Goal: Task Accomplishment & Management: Use online tool/utility

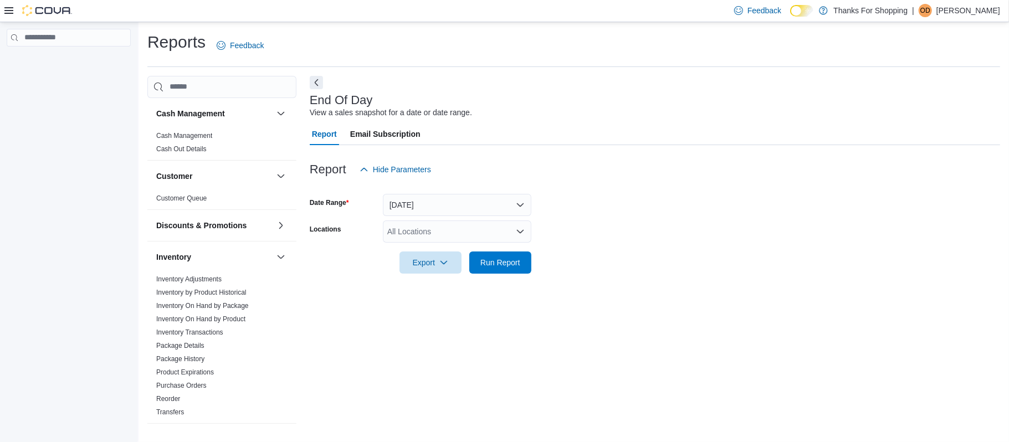
click at [521, 232] on icon "Open list of options" at bounding box center [520, 231] width 7 height 3
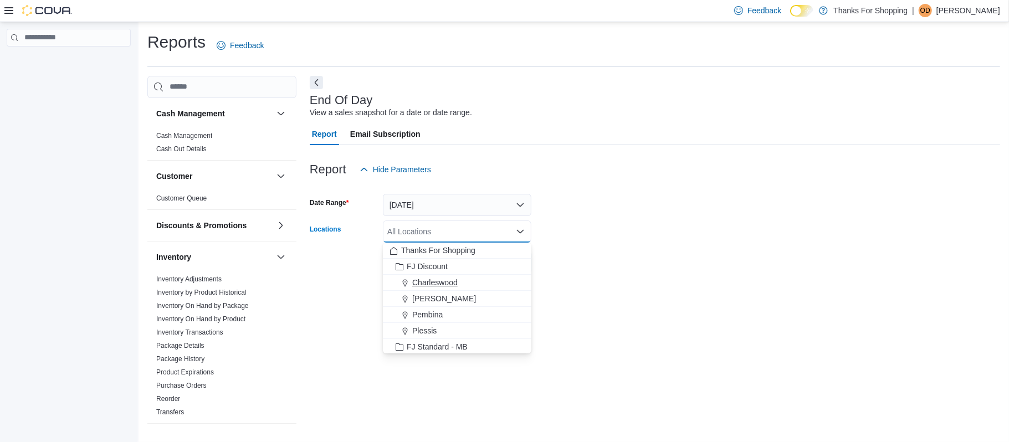
click at [433, 284] on span "Charleswood" at bounding box center [434, 282] width 45 height 11
click at [584, 256] on form "Date Range [DATE] Locations [GEOGRAPHIC_DATA] Combo box. Selected. [GEOGRAPHIC_…" at bounding box center [655, 227] width 691 height 93
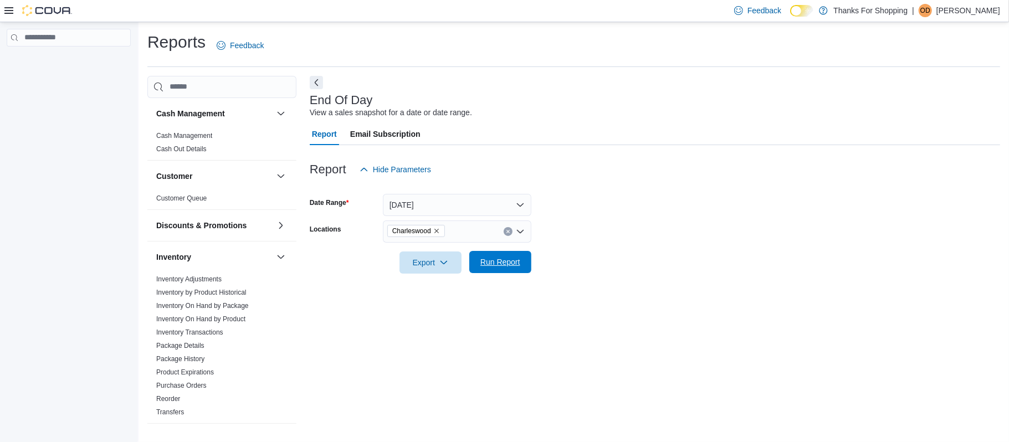
click at [500, 254] on span "Run Report" at bounding box center [500, 262] width 49 height 22
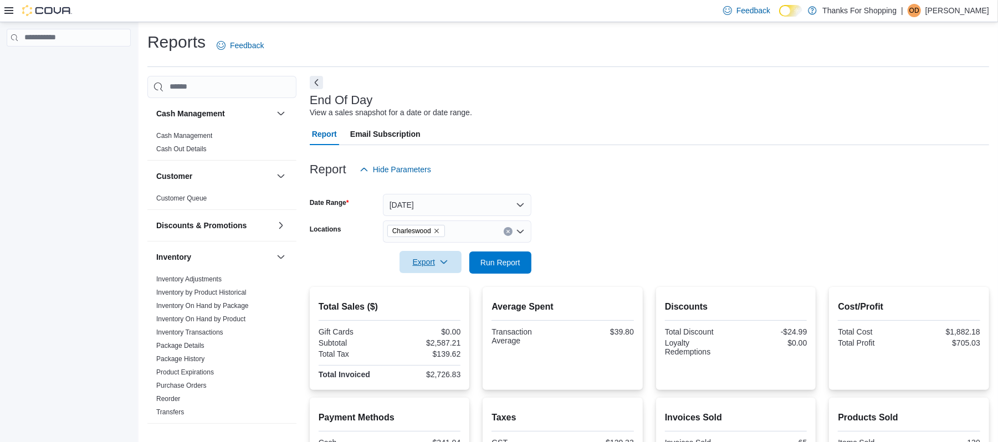
click at [427, 260] on span "Export" at bounding box center [430, 262] width 49 height 22
click at [431, 297] on button "Export to Pdf" at bounding box center [432, 307] width 63 height 22
